Goal: Task Accomplishment & Management: Complete application form

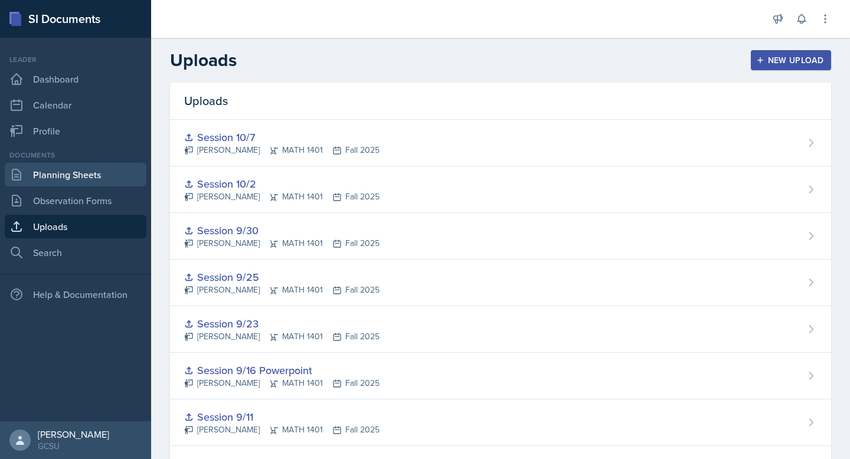
click at [60, 166] on link "Planning Sheets" at bounding box center [76, 175] width 142 height 24
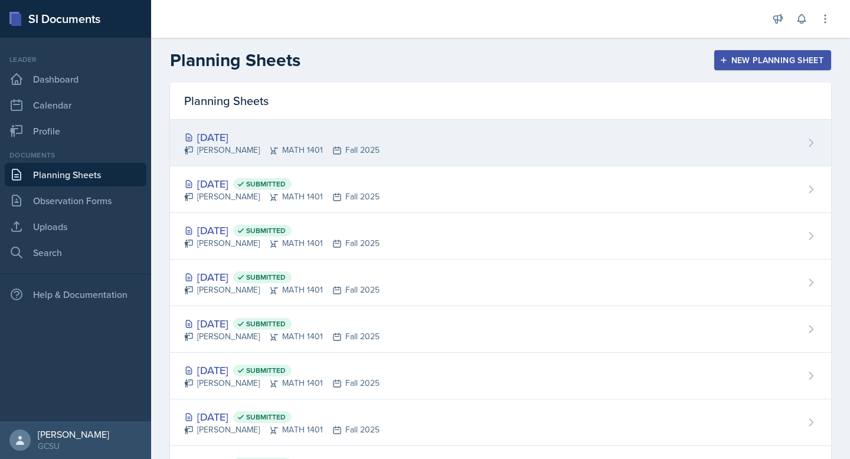
click at [314, 144] on div "[PERSON_NAME] MATH 1401 Fall 2025" at bounding box center [281, 150] width 195 height 12
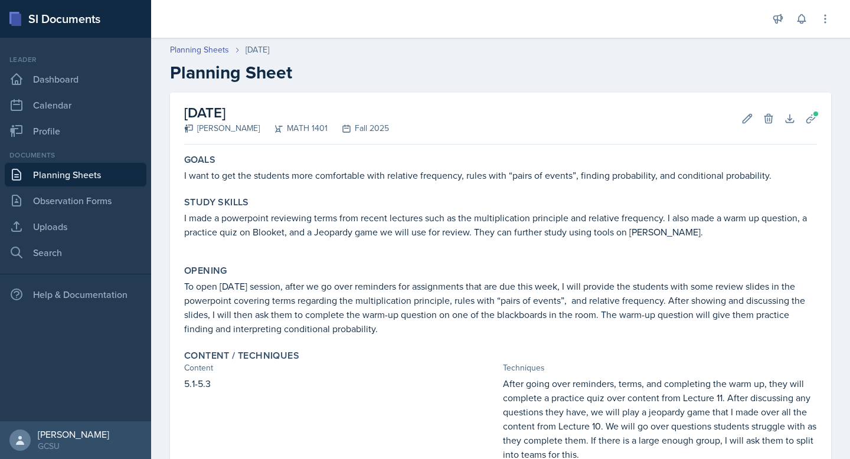
scroll to position [226, 0]
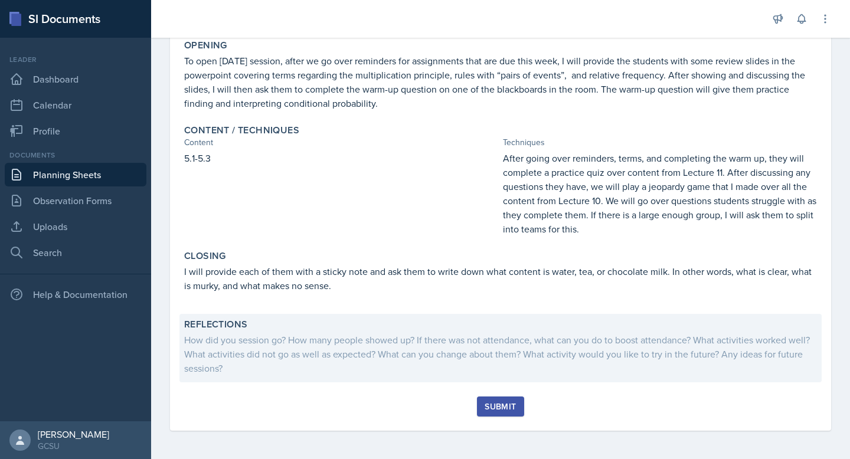
click at [293, 344] on div "How did you session go? How many people showed up? If there was not attendance,…" at bounding box center [500, 354] width 633 height 43
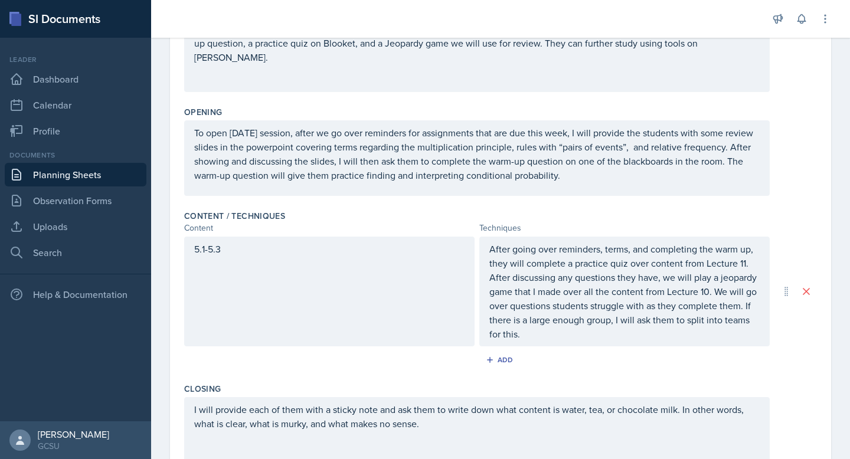
scroll to position [390, 0]
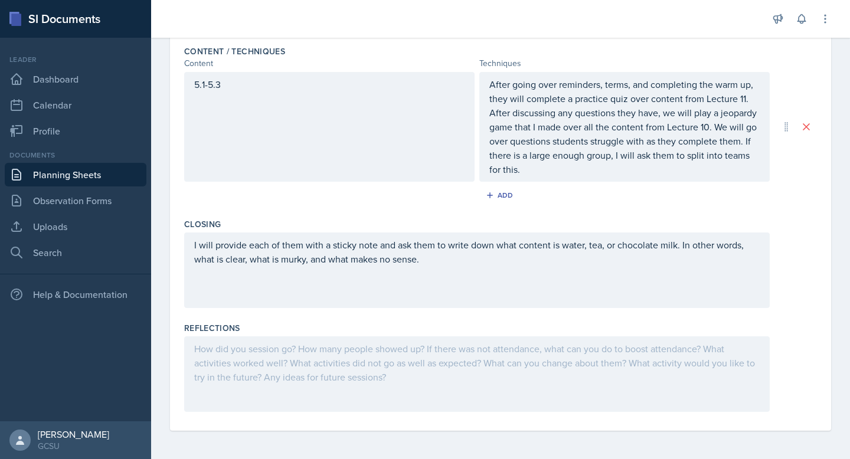
click at [387, 361] on div at bounding box center [477, 375] width 586 height 76
